Goal: Information Seeking & Learning: Learn about a topic

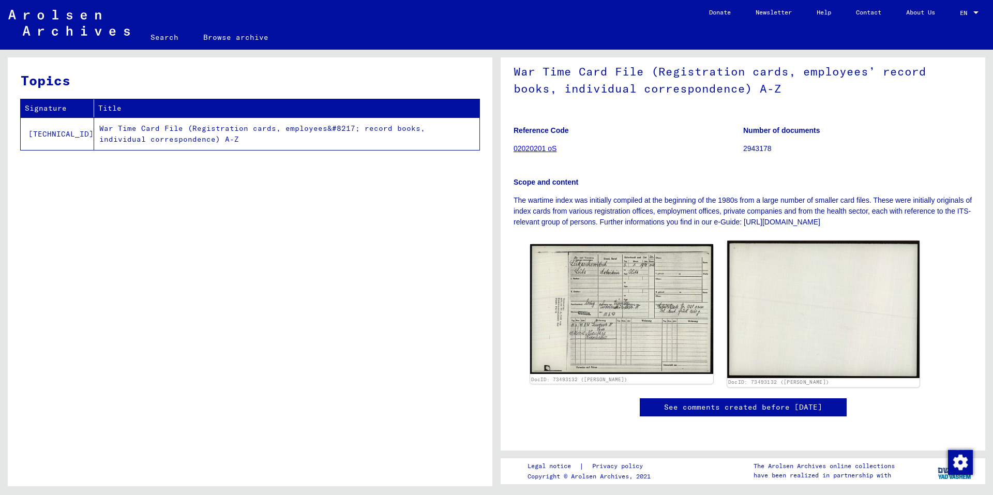
scroll to position [147, 0]
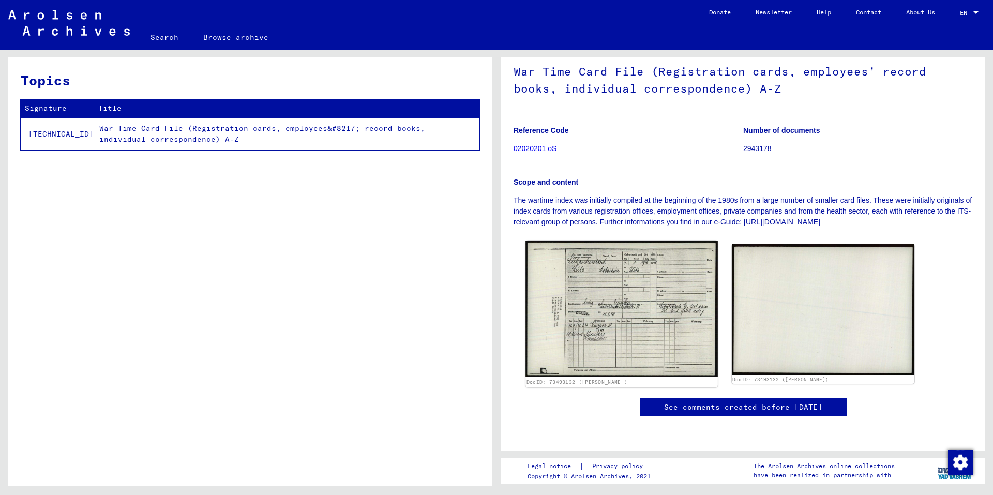
click at [620, 240] on img at bounding box center [621, 308] width 192 height 136
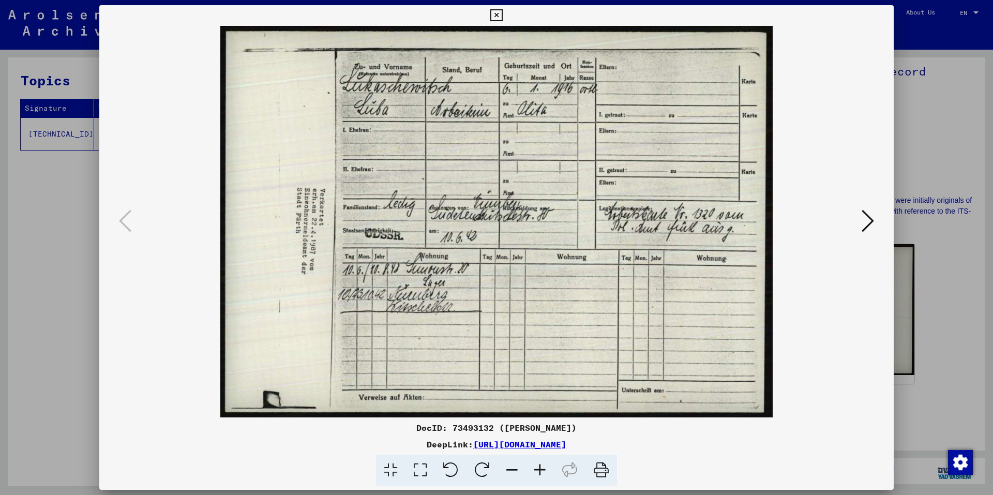
click at [496, 13] on icon at bounding box center [496, 15] width 12 height 12
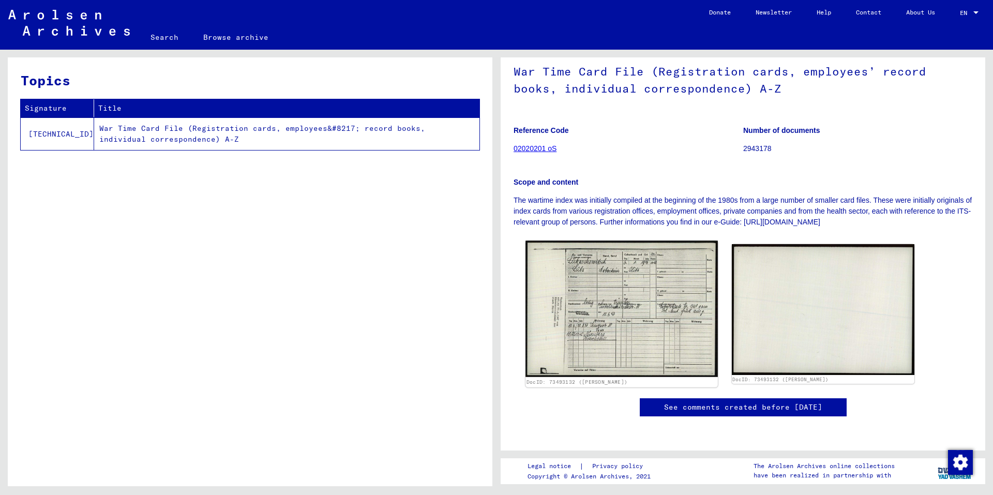
click at [607, 240] on img at bounding box center [621, 308] width 192 height 136
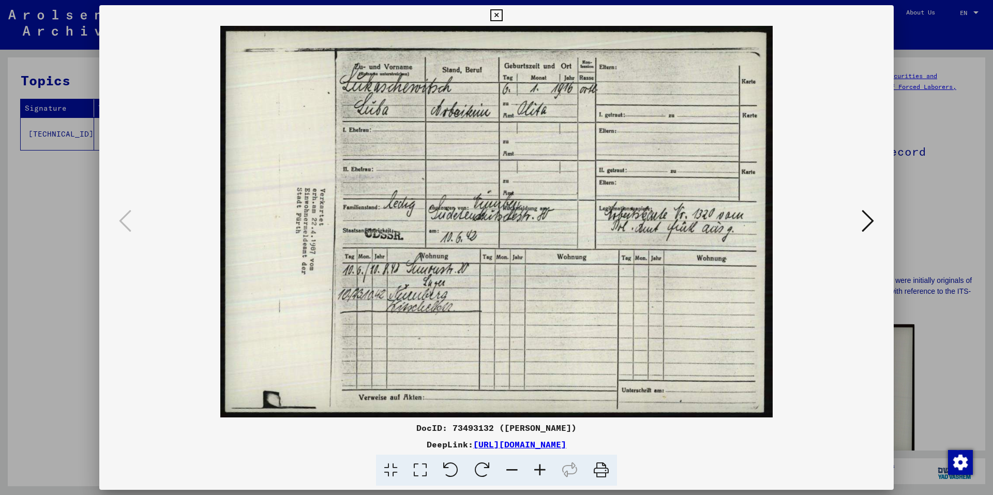
scroll to position [147, 0]
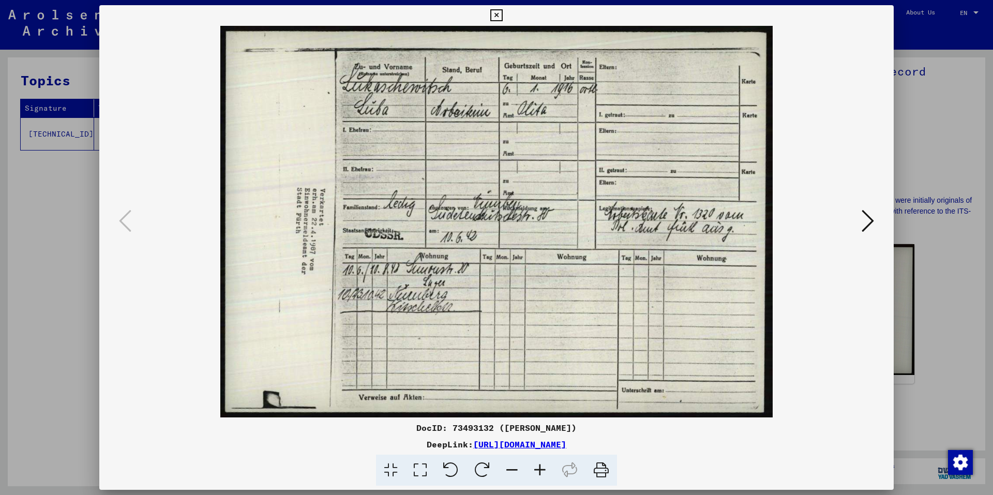
click at [500, 13] on icon at bounding box center [496, 15] width 12 height 12
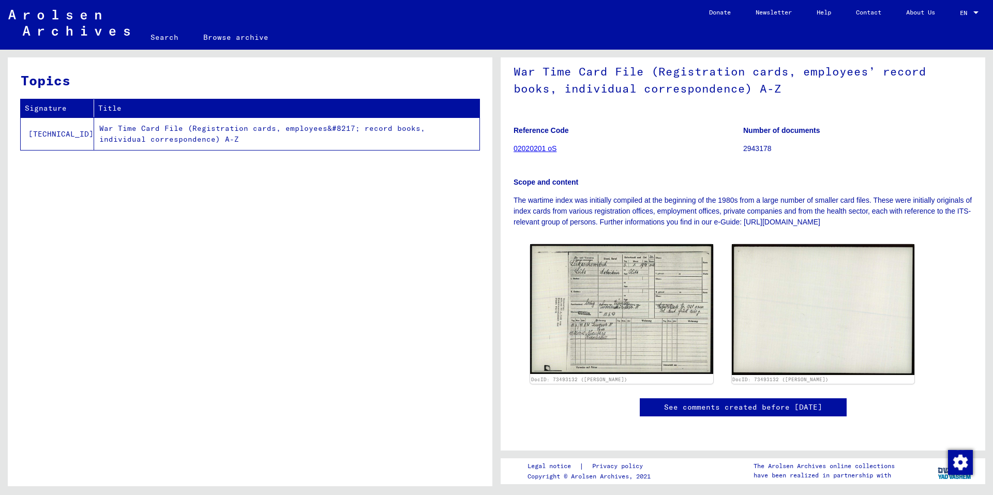
scroll to position [0, 0]
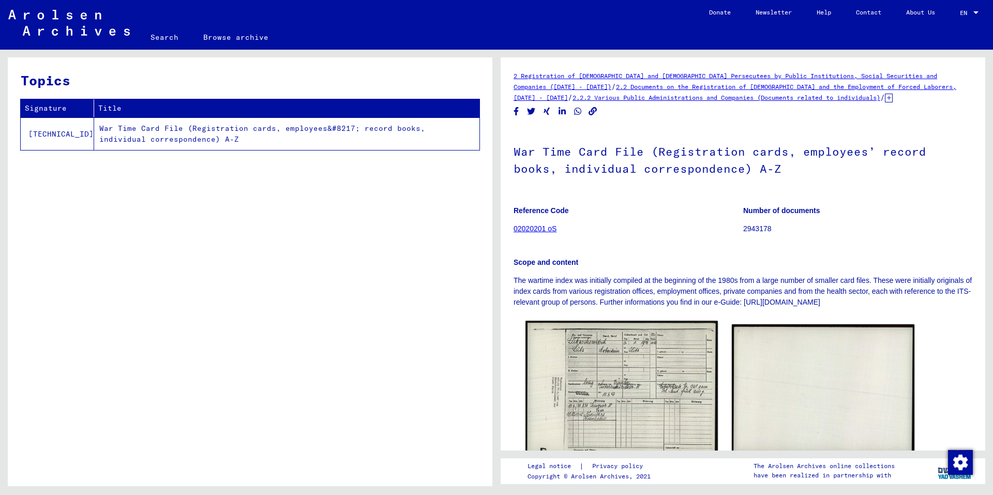
click at [619, 382] on img at bounding box center [621, 389] width 192 height 136
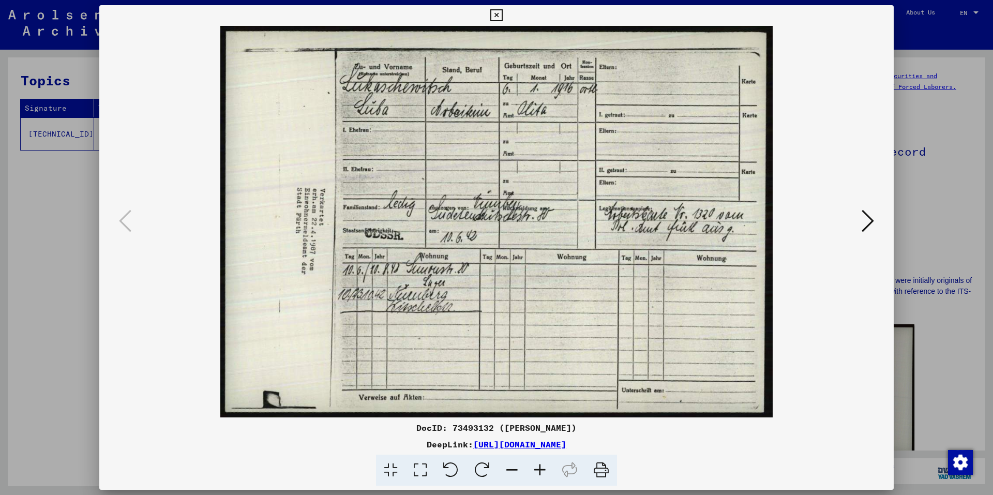
click at [530, 441] on link "[URL][DOMAIN_NAME]" at bounding box center [519, 444] width 93 height 10
drag, startPoint x: 684, startPoint y: 442, endPoint x: 366, endPoint y: 440, distance: 318.0
click at [366, 440] on div "DeepLink: https://collections.arolsen-archives.org/en/document/73493132" at bounding box center [496, 444] width 794 height 12
copy link "[URL][DOMAIN_NAME]"
click at [867, 220] on icon at bounding box center [868, 220] width 12 height 25
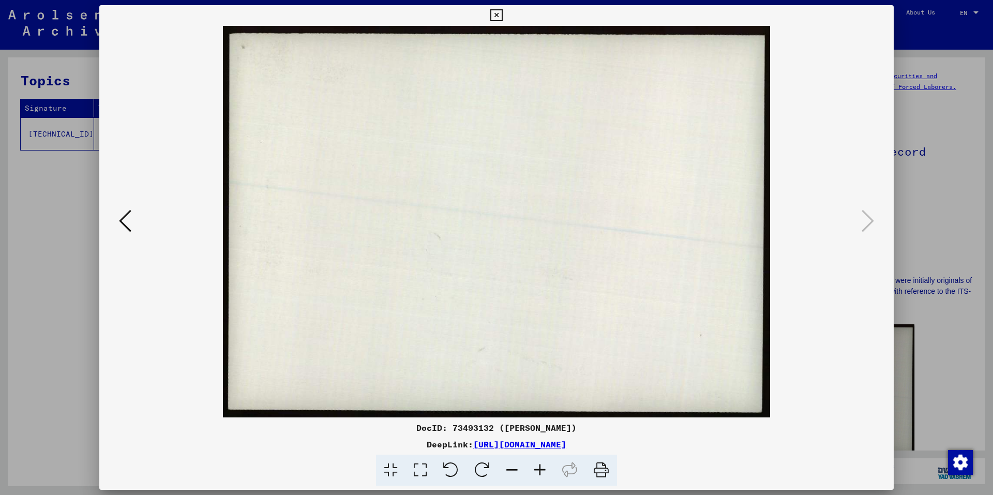
click at [496, 17] on icon at bounding box center [496, 15] width 12 height 12
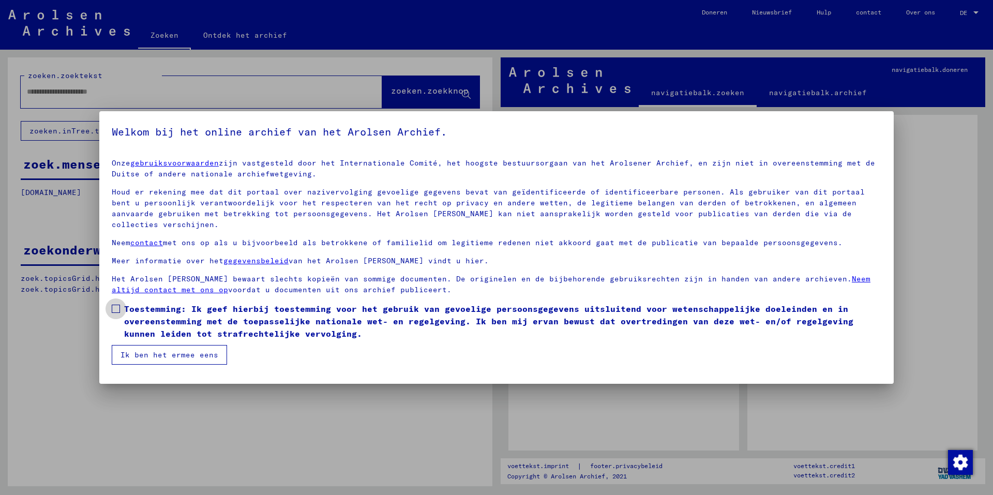
click at [116, 305] on span at bounding box center [116, 309] width 8 height 8
click at [148, 350] on font "Ik ben het ermee eens" at bounding box center [169, 354] width 98 height 9
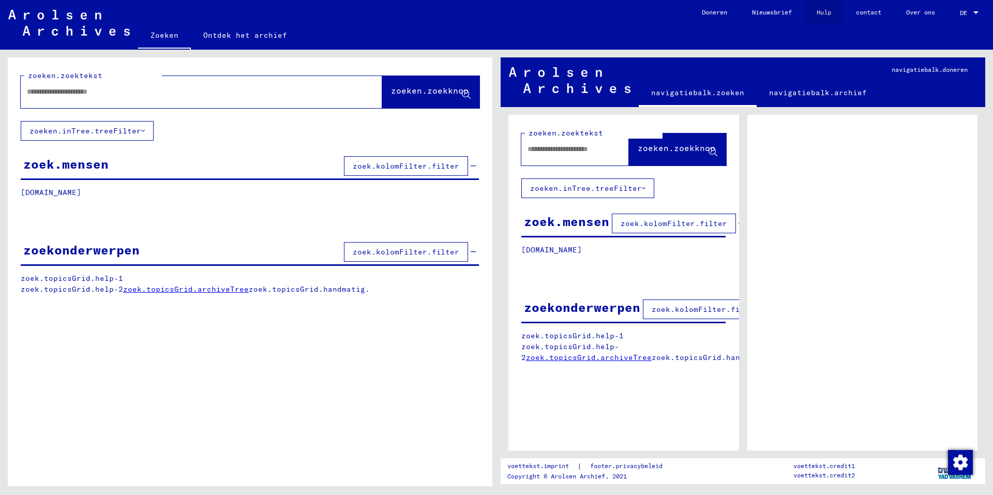
click at [821, 11] on font "Hulp" at bounding box center [824, 12] width 14 height 8
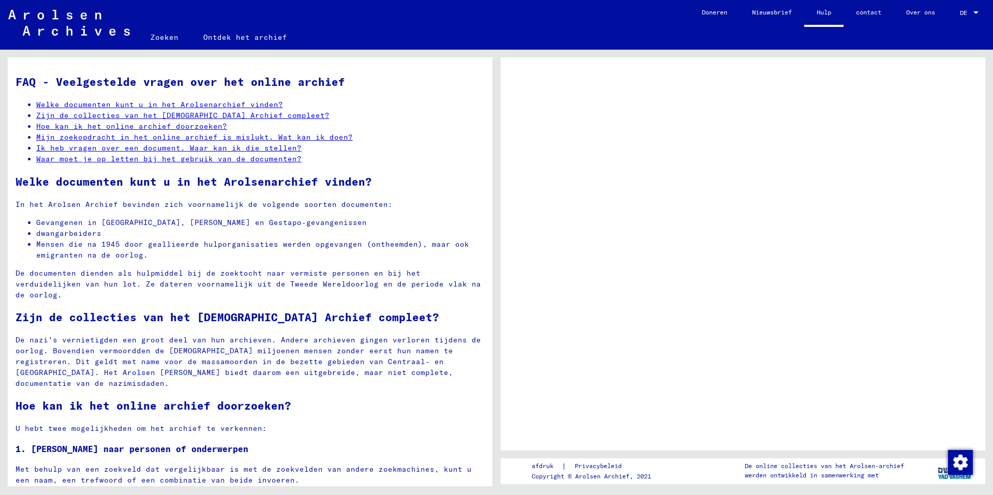
click at [91, 23] on img at bounding box center [69, 23] width 122 height 26
